Goal: Task Accomplishment & Management: Complete application form

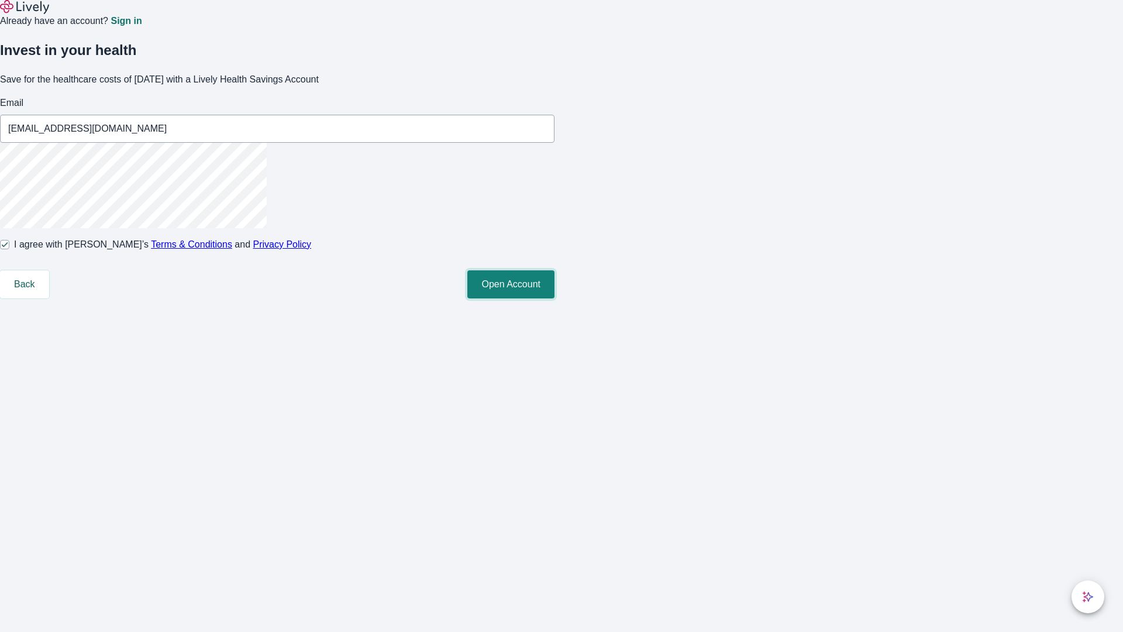
click at [554, 298] on button "Open Account" at bounding box center [510, 284] width 87 height 28
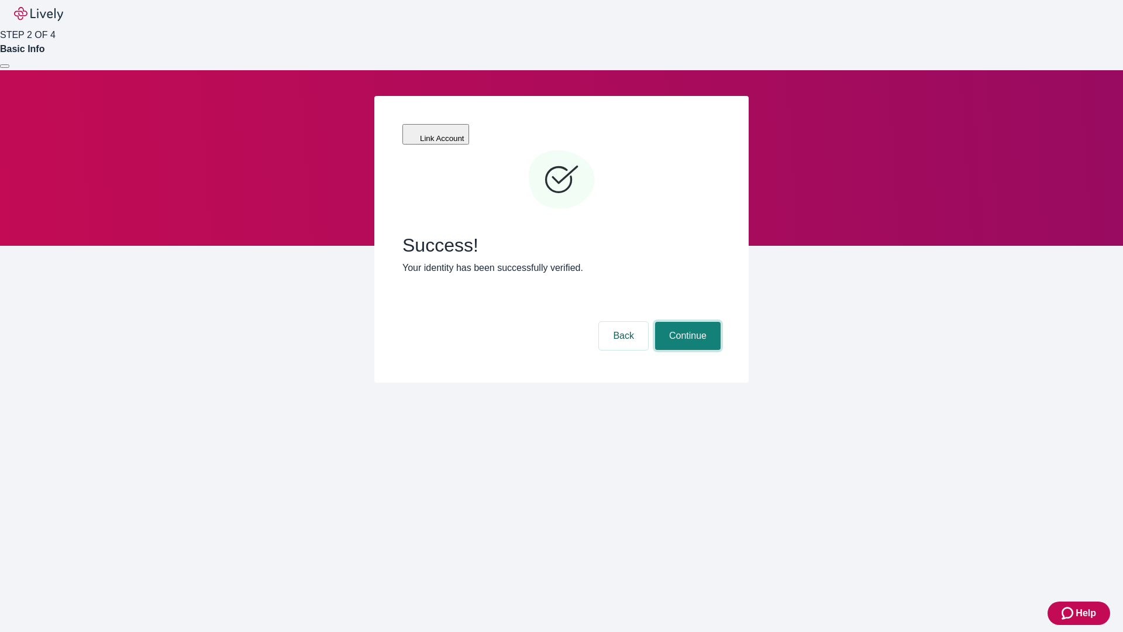
click at [686, 322] on button "Continue" at bounding box center [687, 336] width 65 height 28
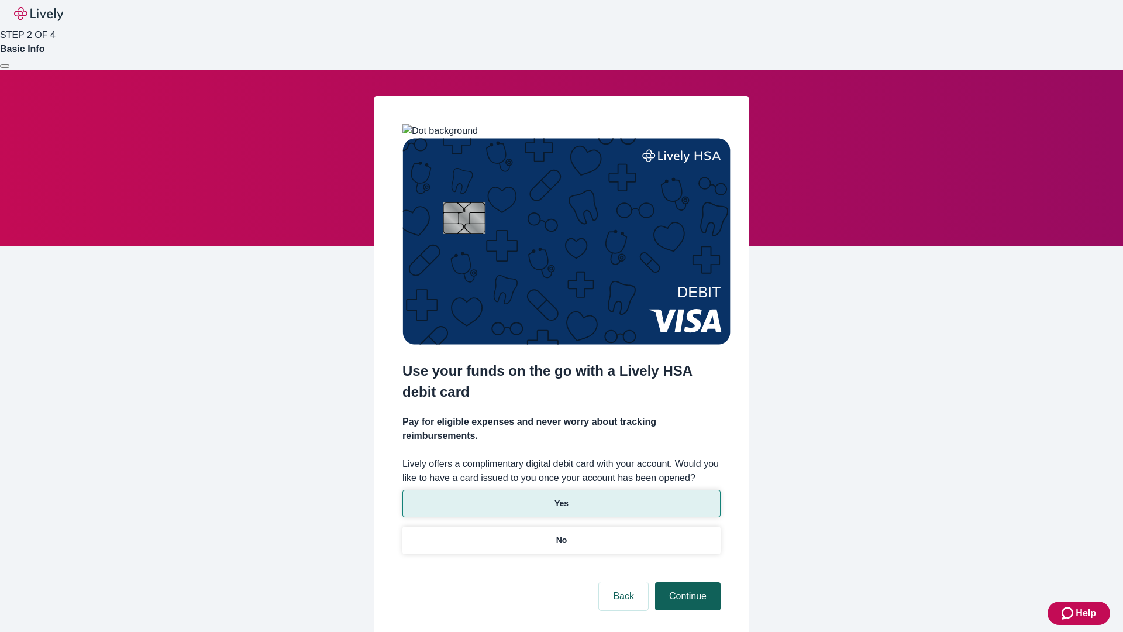
click at [561, 497] on p "Yes" at bounding box center [561, 503] width 14 height 12
click at [686, 582] on button "Continue" at bounding box center [687, 596] width 65 height 28
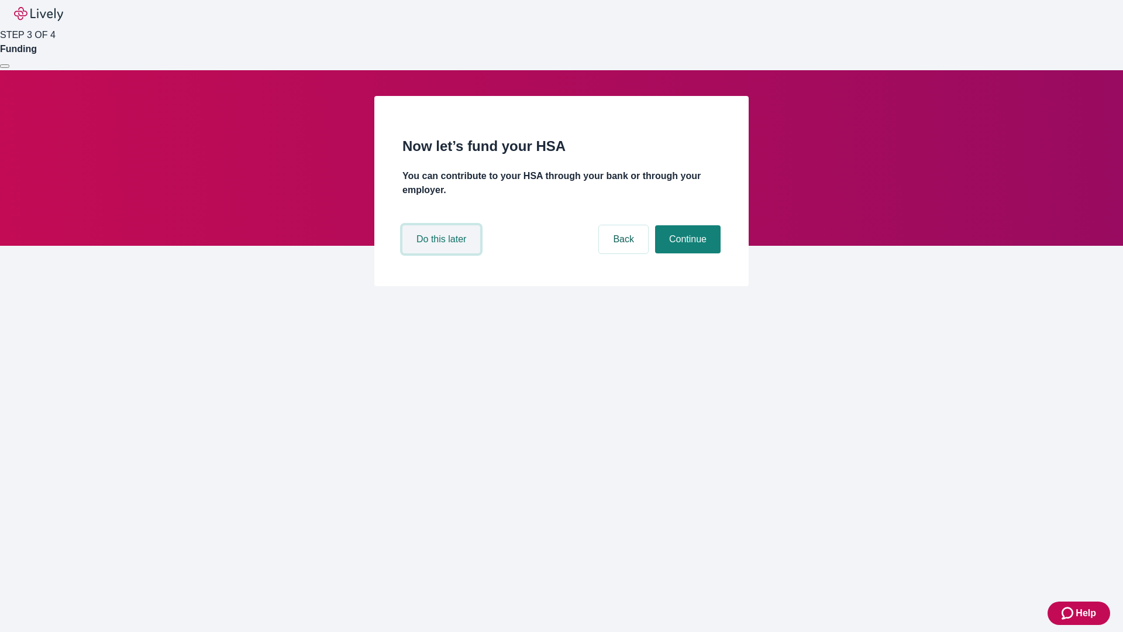
click at [443, 253] on button "Do this later" at bounding box center [441, 239] width 78 height 28
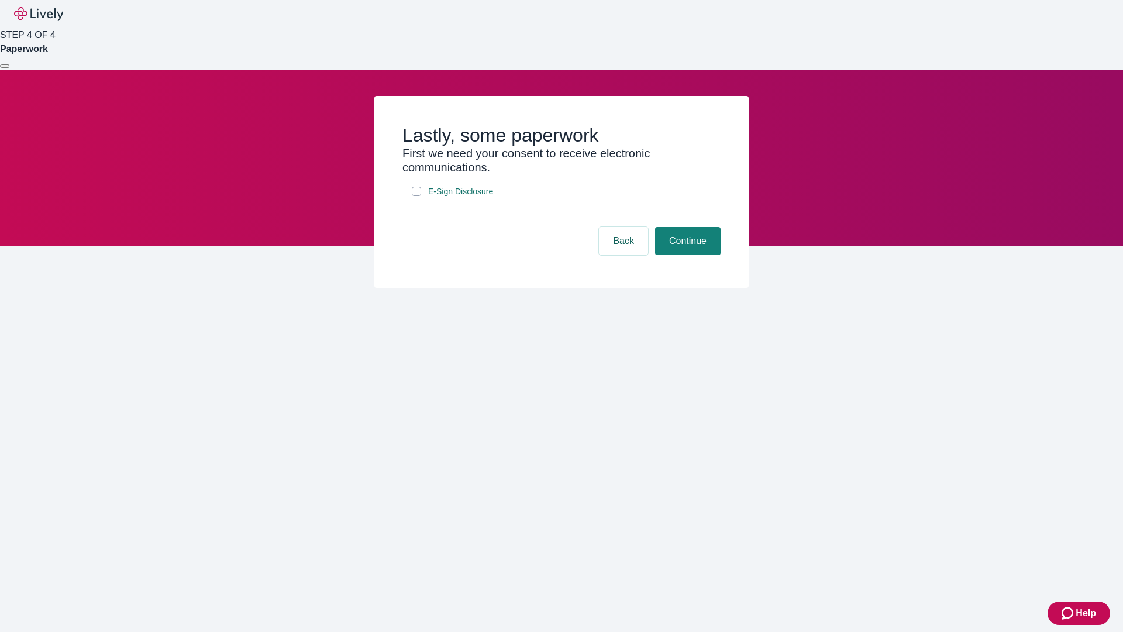
click at [416, 196] on input "E-Sign Disclosure" at bounding box center [416, 191] width 9 height 9
checkbox input "true"
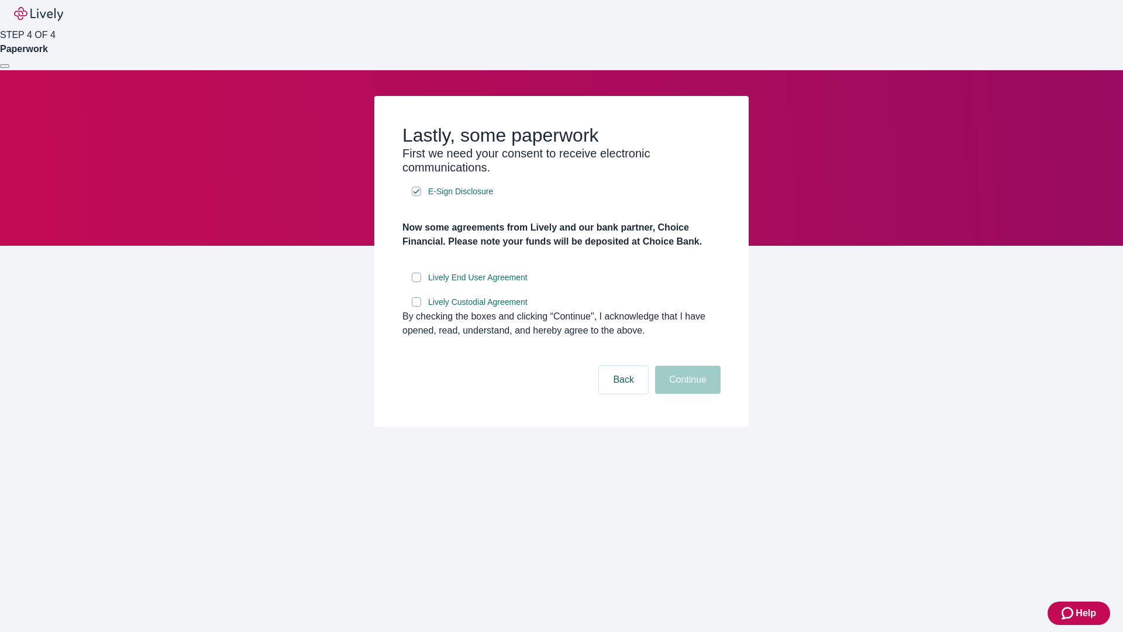
click at [416, 282] on input "Lively End User Agreement" at bounding box center [416, 276] width 9 height 9
checkbox input "true"
click at [416, 306] on input "Lively Custodial Agreement" at bounding box center [416, 301] width 9 height 9
checkbox input "true"
click at [686, 394] on button "Continue" at bounding box center [687, 379] width 65 height 28
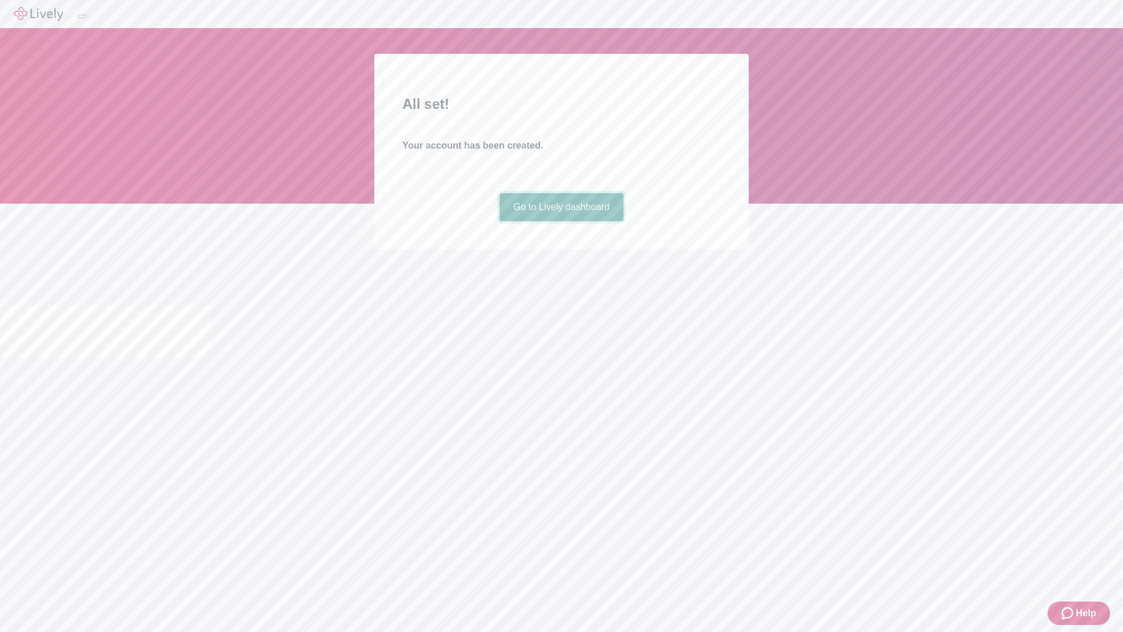
click at [561, 221] on link "Go to Lively dashboard" at bounding box center [561, 207] width 125 height 28
